Goal: Information Seeking & Learning: Learn about a topic

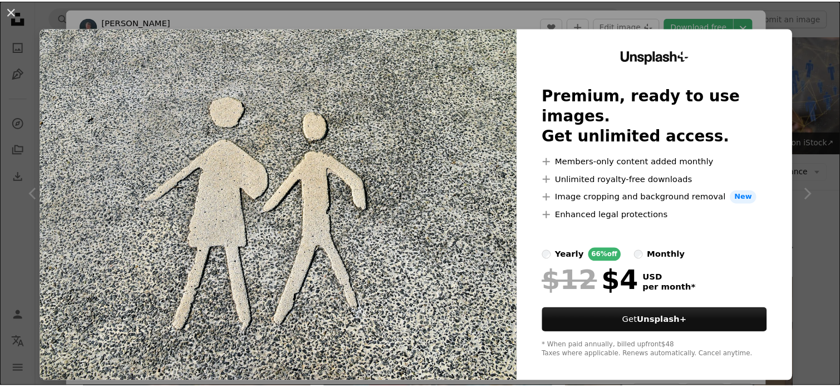
scroll to position [501, 0]
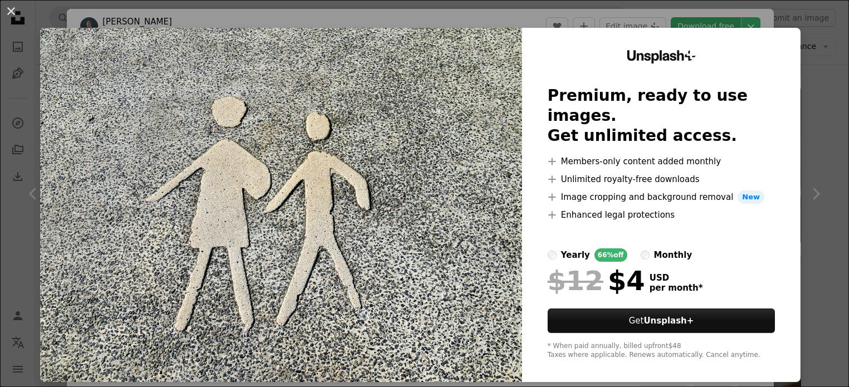
drag, startPoint x: 796, startPoint y: 17, endPoint x: 714, endPoint y: 33, distance: 83.9
click at [797, 17] on div "An X shape Unsplash+ Premium, ready to use images. Get unlimited access. A plus…" at bounding box center [424, 193] width 849 height 387
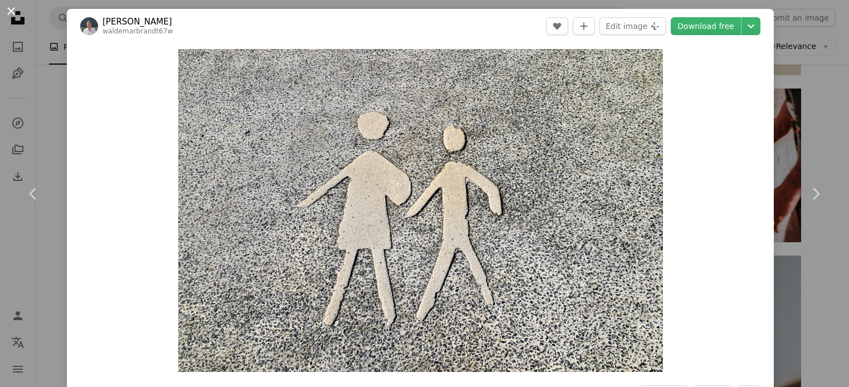
click at [18, 14] on button "An X shape" at bounding box center [10, 10] width 13 height 13
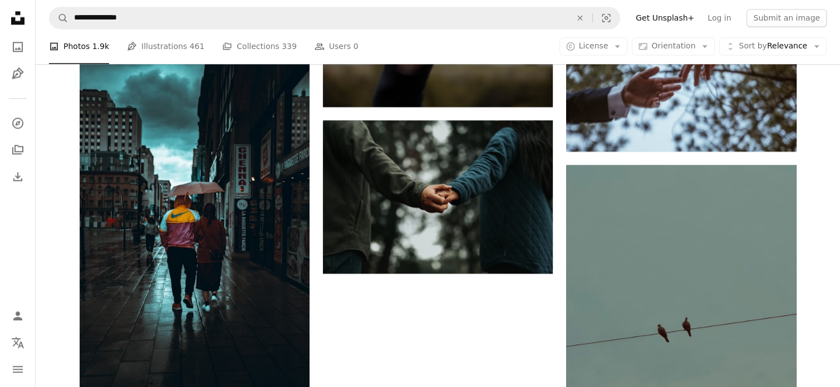
scroll to position [1557, 0]
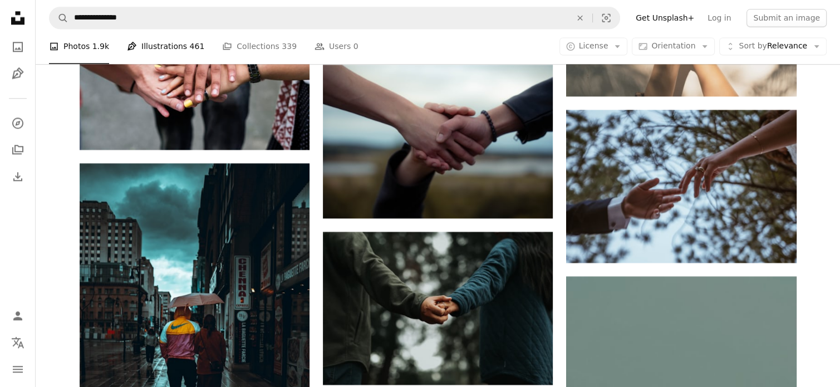
click at [134, 47] on link "Pen Tool Illustrations 461" at bounding box center [165, 47] width 77 height 36
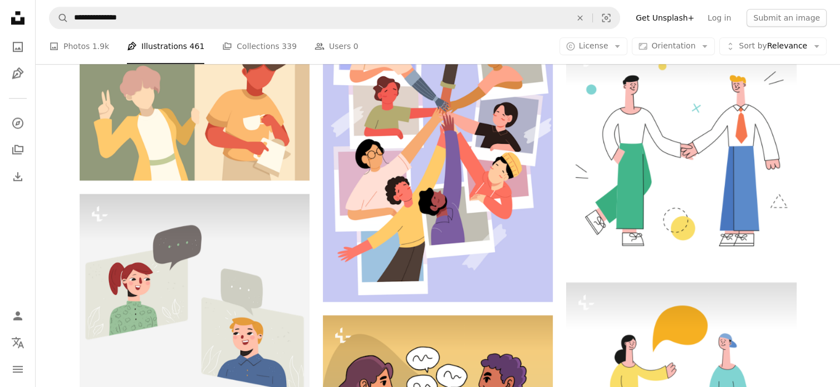
scroll to position [1056, 0]
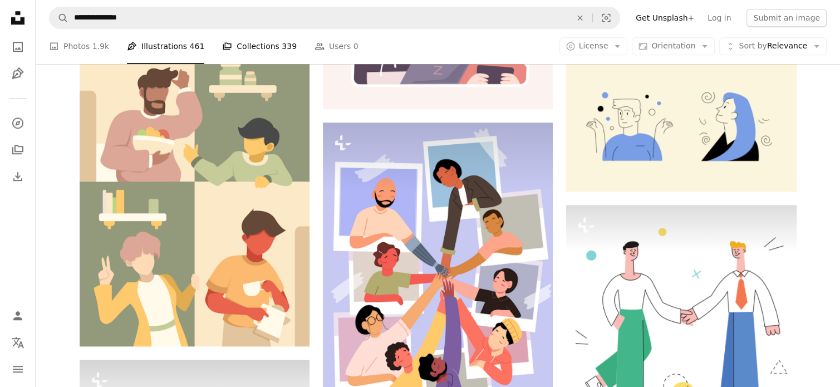
click at [234, 42] on link "A stack of folders Collections 339" at bounding box center [259, 47] width 75 height 36
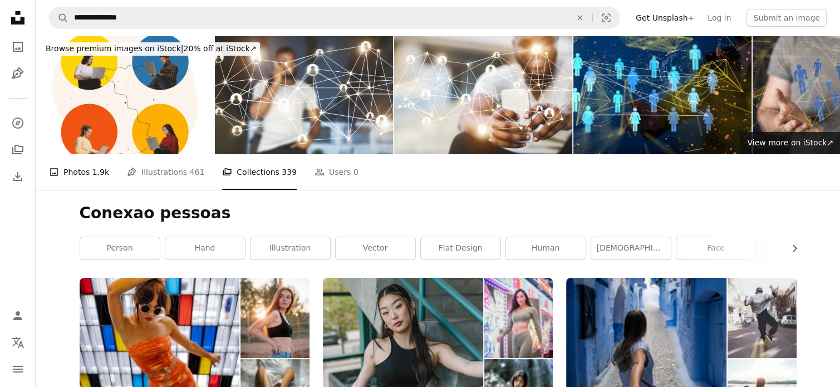
click at [76, 171] on link "A photo Photos 1.9k" at bounding box center [79, 172] width 60 height 36
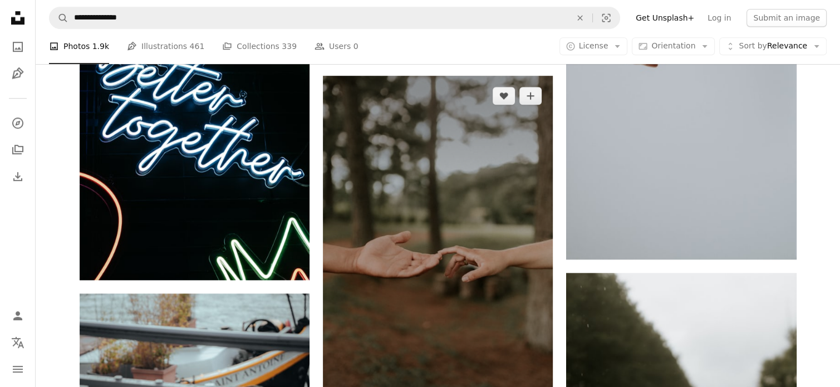
scroll to position [891, 0]
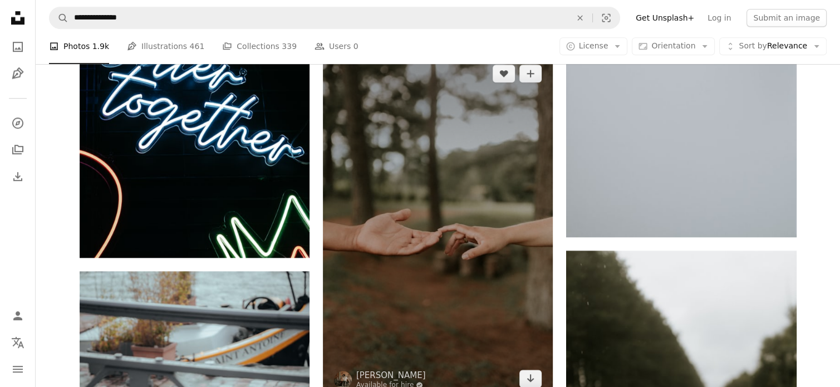
click at [457, 181] on img at bounding box center [438, 225] width 230 height 345
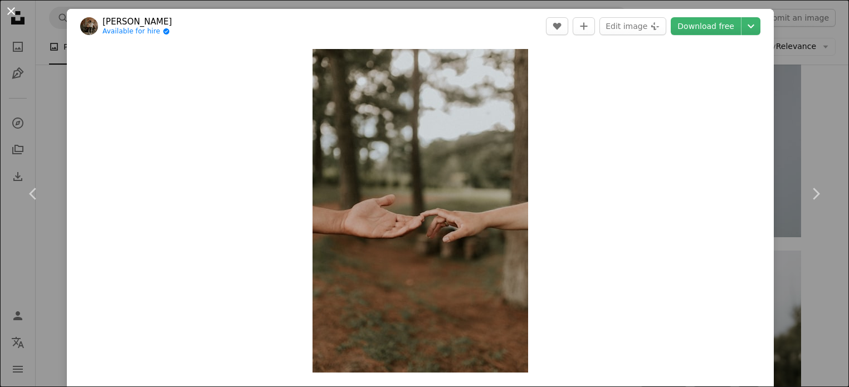
click at [13, 15] on button "An X shape" at bounding box center [10, 10] width 13 height 13
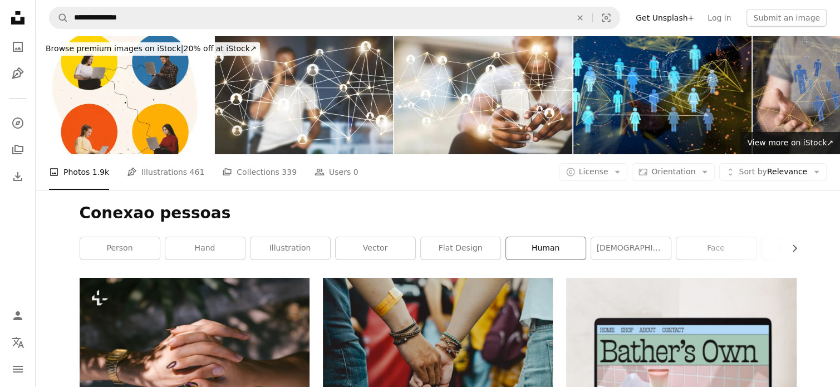
click at [554, 251] on link "human" at bounding box center [546, 248] width 80 height 22
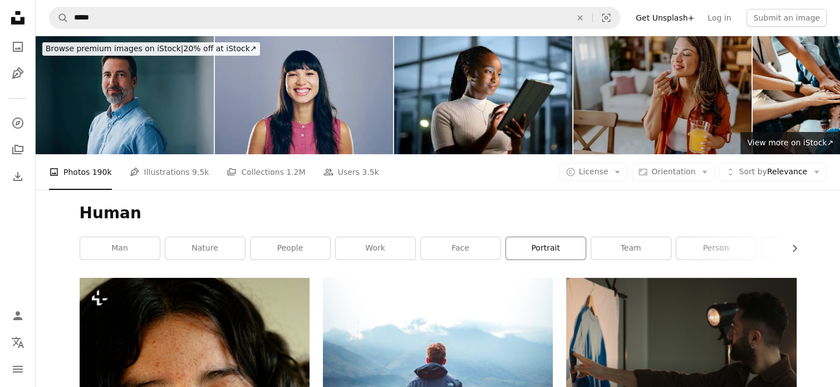
click at [555, 246] on link "portrait" at bounding box center [546, 248] width 80 height 22
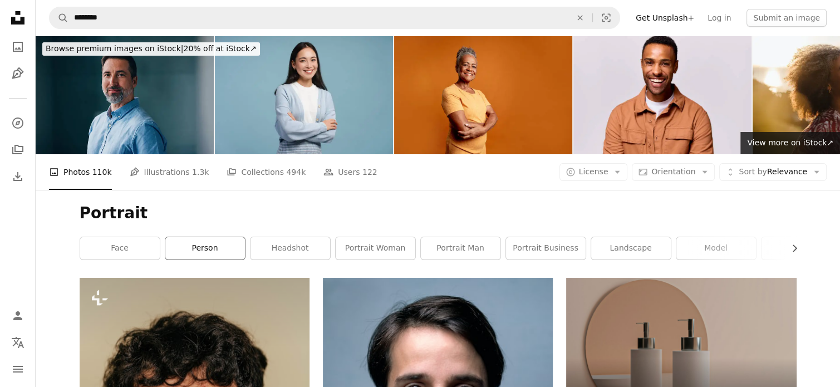
click at [196, 246] on link "person" at bounding box center [205, 248] width 80 height 22
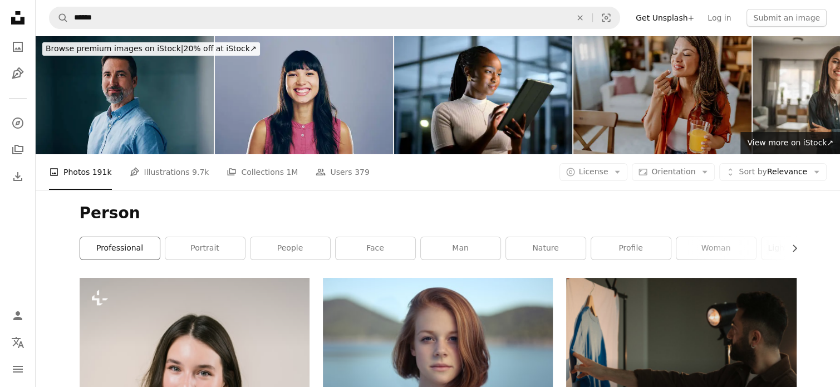
click at [148, 249] on link "professional" at bounding box center [120, 248] width 80 height 22
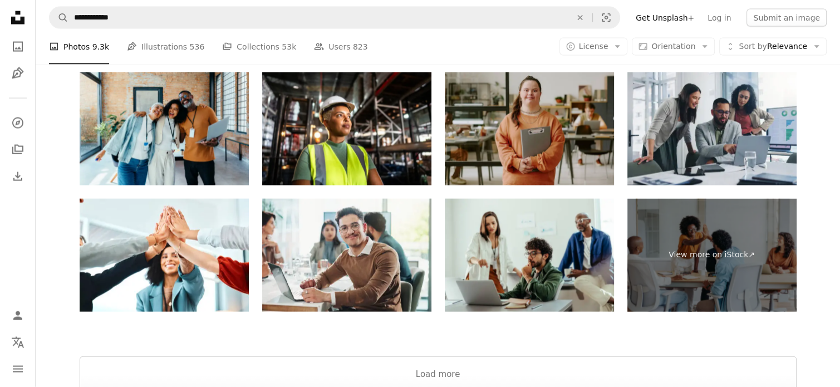
scroll to position [2339, 0]
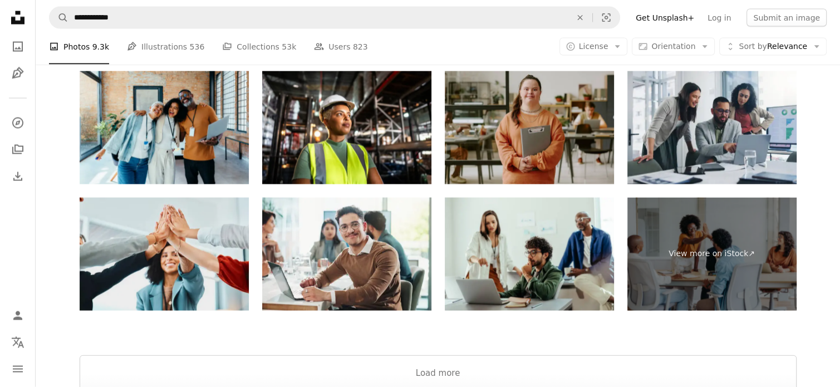
click at [133, 282] on img at bounding box center [164, 254] width 169 height 113
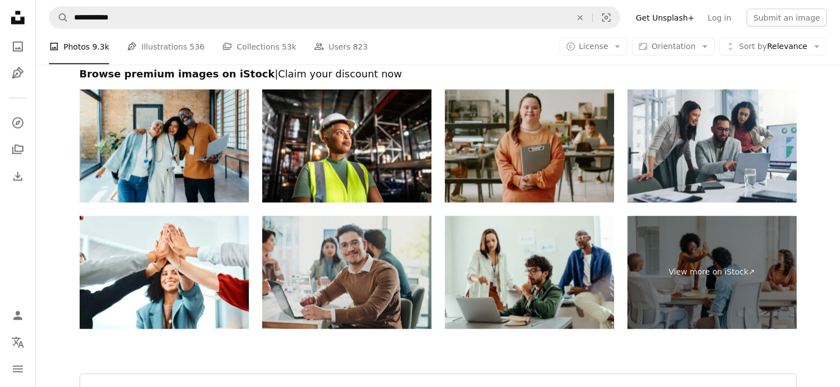
scroll to position [2303, 0]
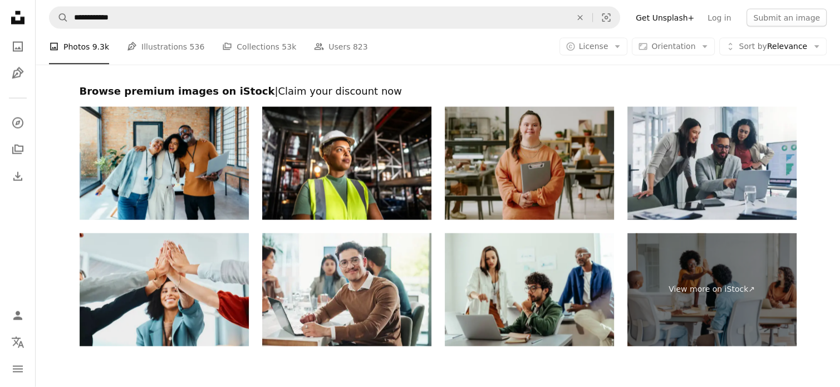
click at [179, 278] on img at bounding box center [164, 289] width 169 height 113
